Goal: Information Seeking & Learning: Check status

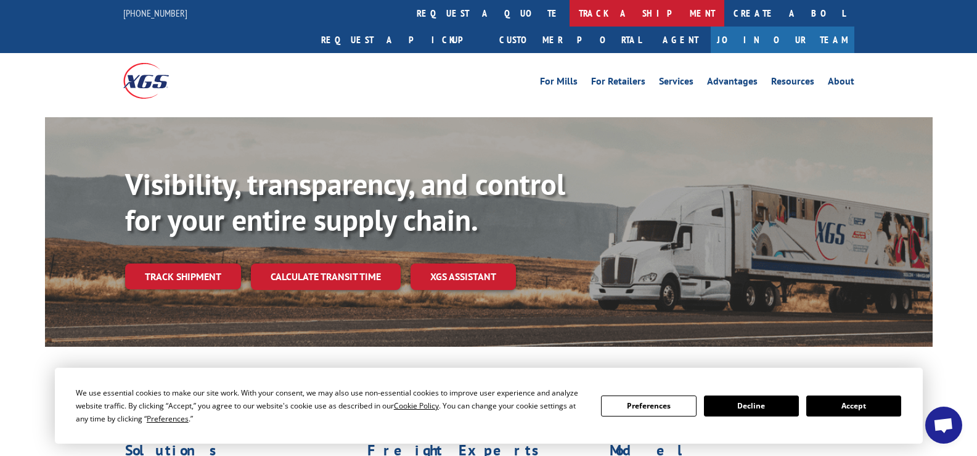
click at [570, 13] on link "track a shipment" at bounding box center [647, 13] width 155 height 27
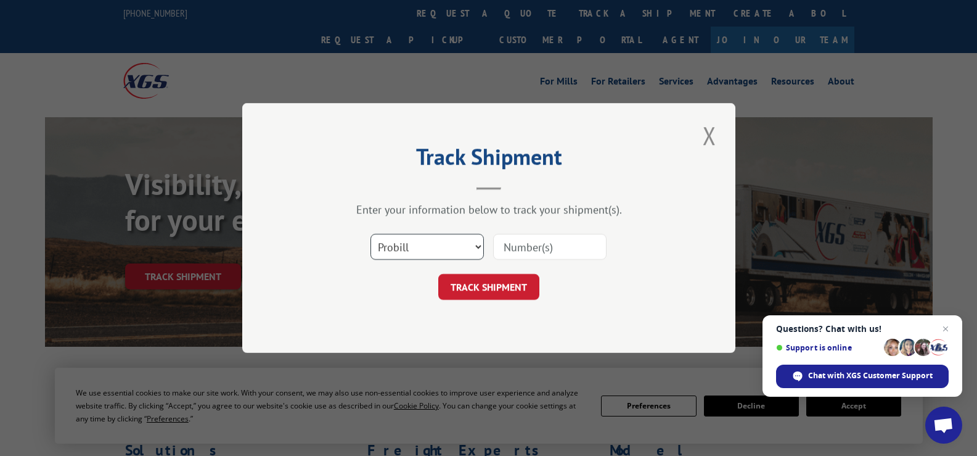
click at [465, 245] on select "Select category... Probill BOL PO" at bounding box center [427, 247] width 113 height 26
select select "bol"
click at [371, 234] on select "Select category... Probill BOL PO" at bounding box center [427, 247] width 113 height 26
click at [499, 248] on input at bounding box center [549, 247] width 113 height 26
click at [499, 247] on input at bounding box center [549, 247] width 113 height 26
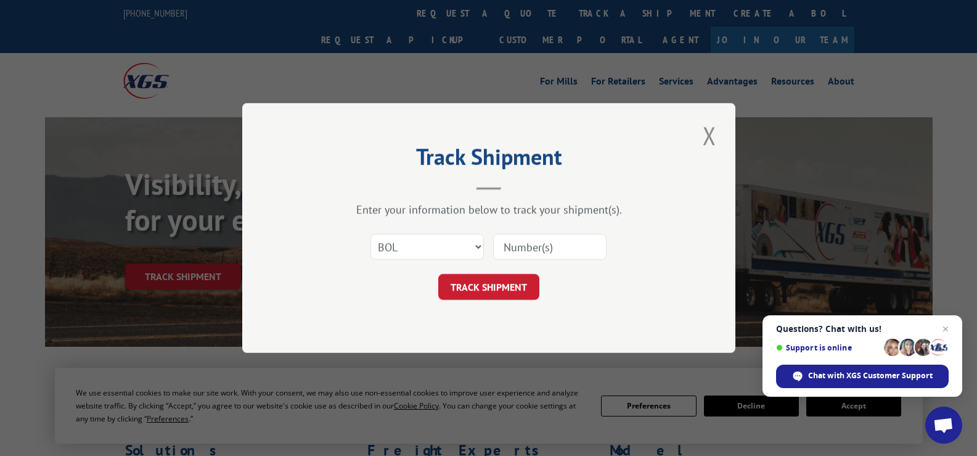
paste input "3353534"
type input "3353534"
click at [483, 283] on button "TRACK SHIPMENT" at bounding box center [488, 287] width 101 height 26
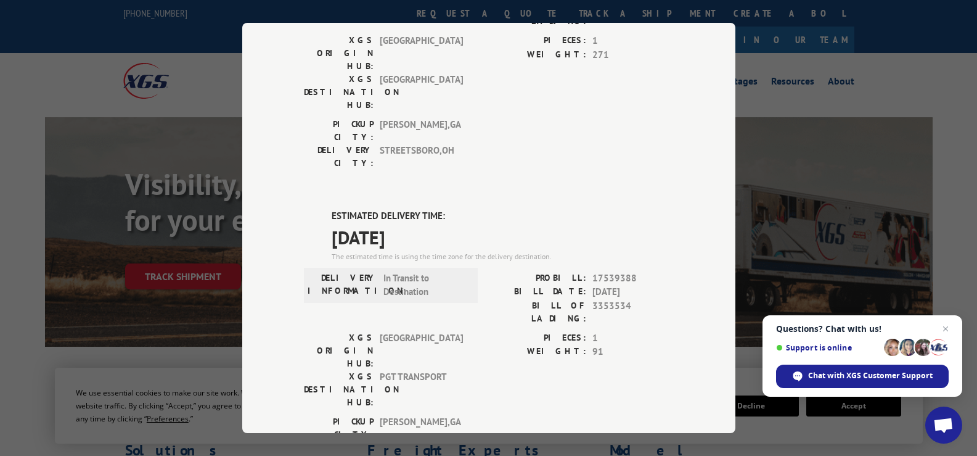
scroll to position [247, 0]
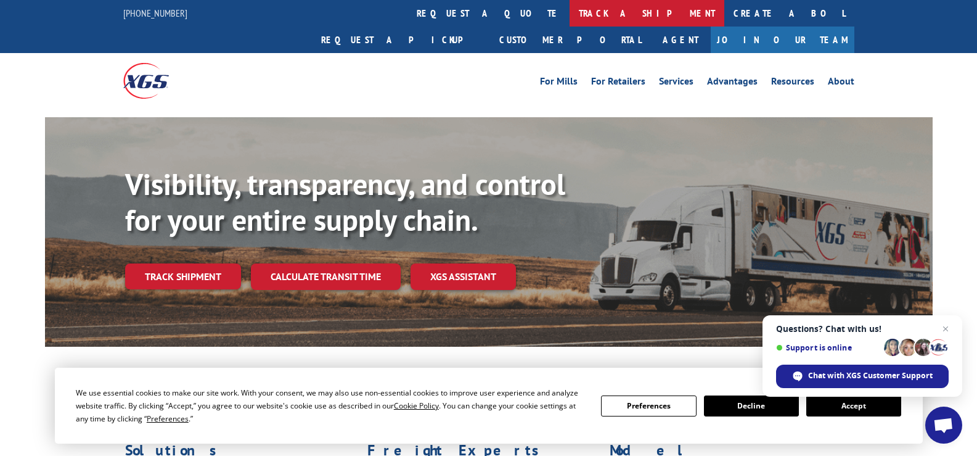
click at [570, 15] on link "track a shipment" at bounding box center [647, 13] width 155 height 27
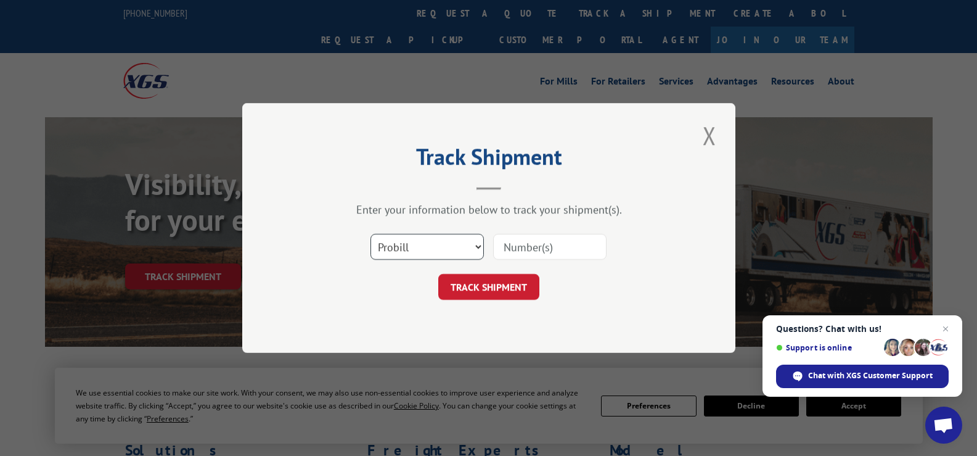
click at [473, 249] on select "Select category... Probill BOL PO" at bounding box center [427, 247] width 113 height 26
select select "bol"
click at [371, 234] on select "Select category... Probill BOL PO" at bounding box center [427, 247] width 113 height 26
click at [503, 244] on input at bounding box center [549, 247] width 113 height 26
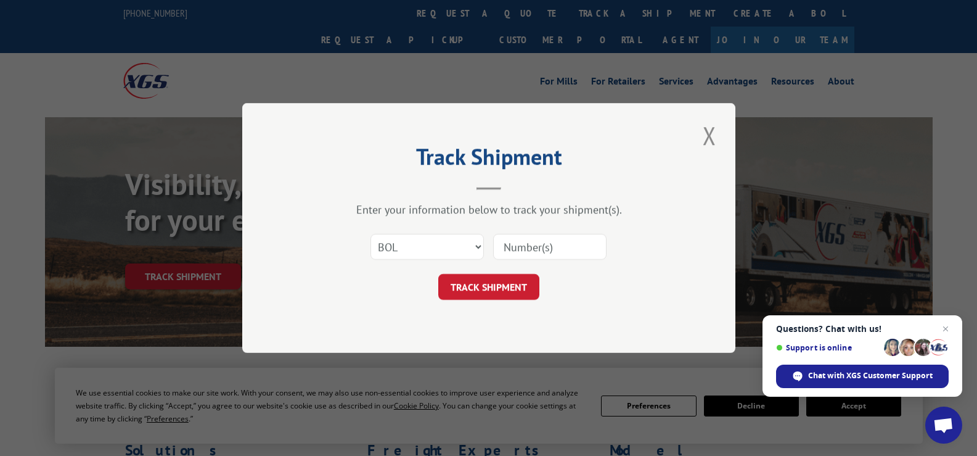
paste input "3353510"
type input "3353510"
click at [498, 281] on button "TRACK SHIPMENT" at bounding box center [488, 287] width 101 height 26
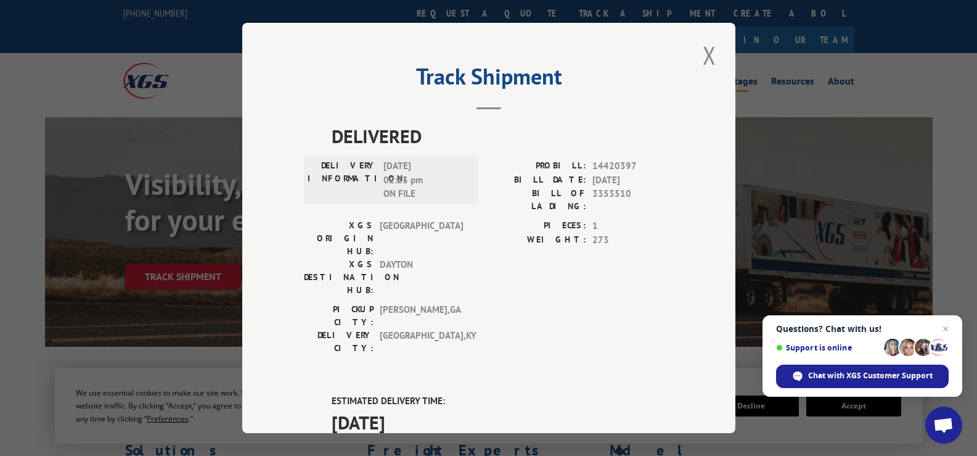
click at [706, 59] on button "Close modal" at bounding box center [709, 55] width 21 height 34
